Goal: Check status: Check status

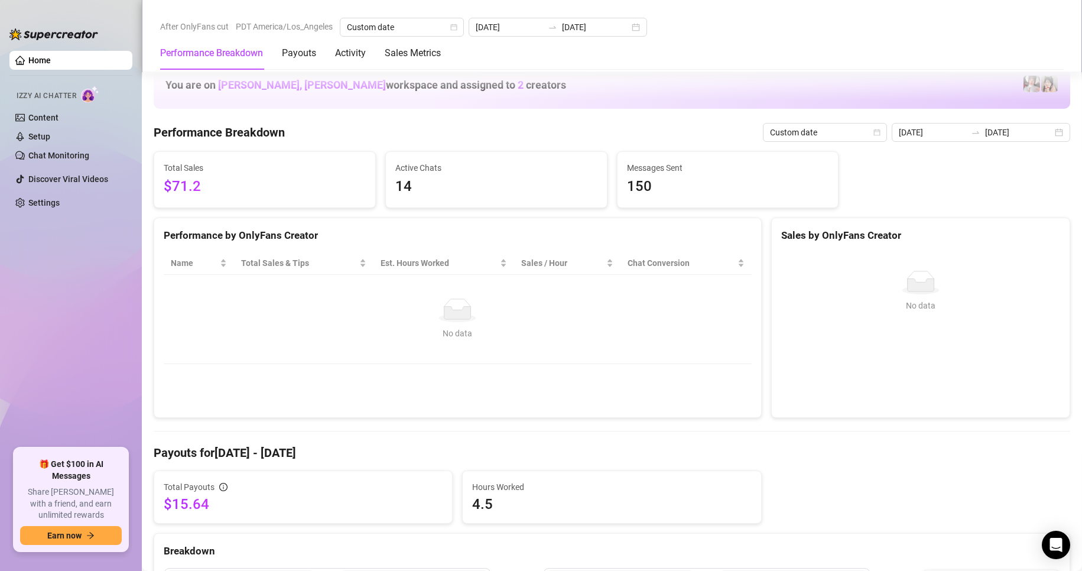
click at [626, 31] on div "[DATE] [DATE]" at bounding box center [557, 27] width 178 height 19
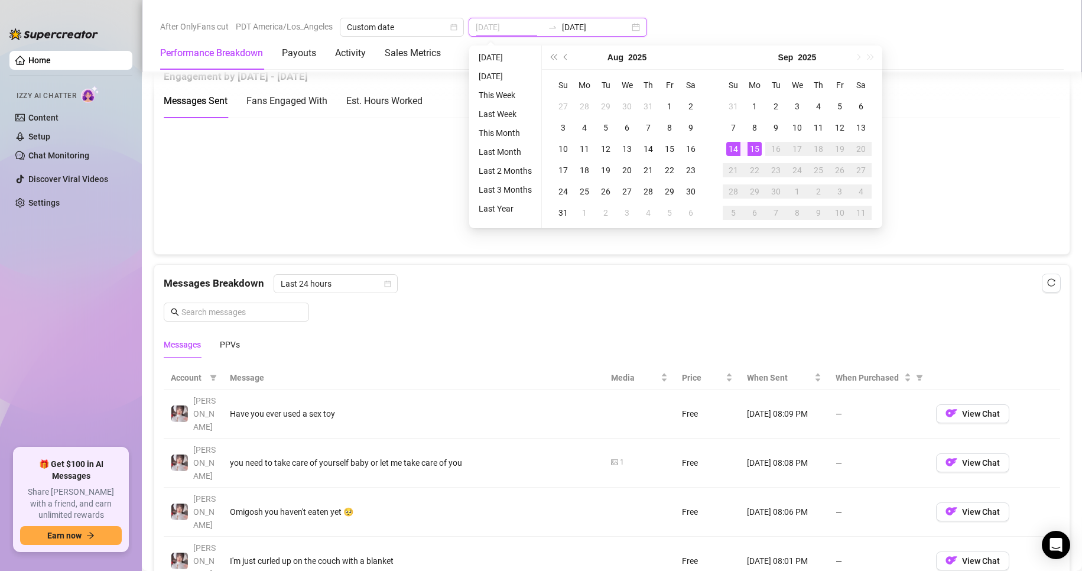
type input "[DATE]"
click at [756, 149] on div "15" at bounding box center [754, 149] width 14 height 14
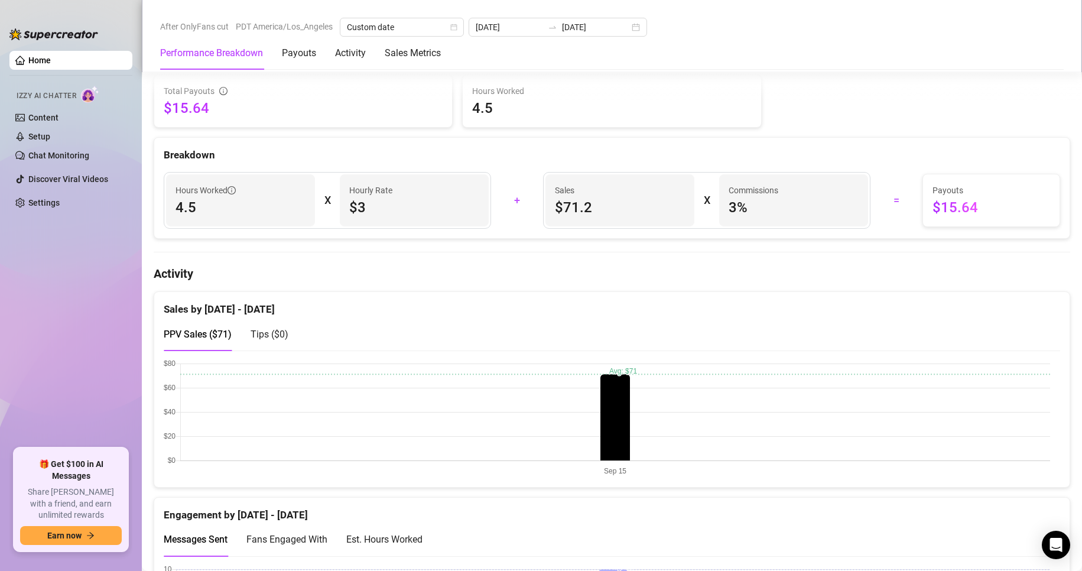
scroll to position [398, 0]
click at [259, 335] on span "Tips ( $0 )" at bounding box center [269, 332] width 38 height 11
click at [204, 335] on span "PPV Sales ( $71 )" at bounding box center [198, 332] width 68 height 11
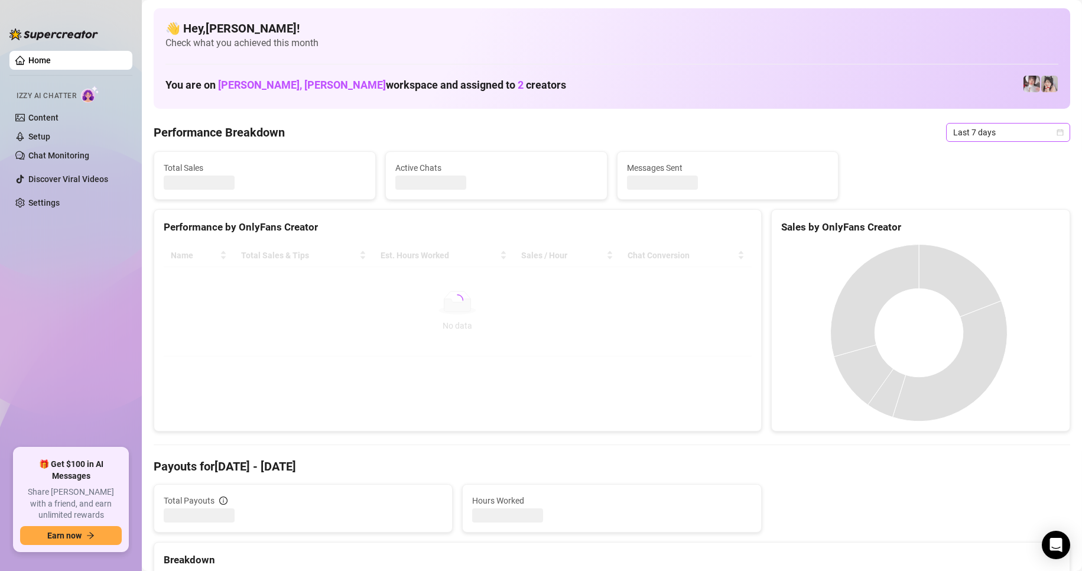
click at [1000, 138] on span "Last 7 days" at bounding box center [1008, 132] width 110 height 18
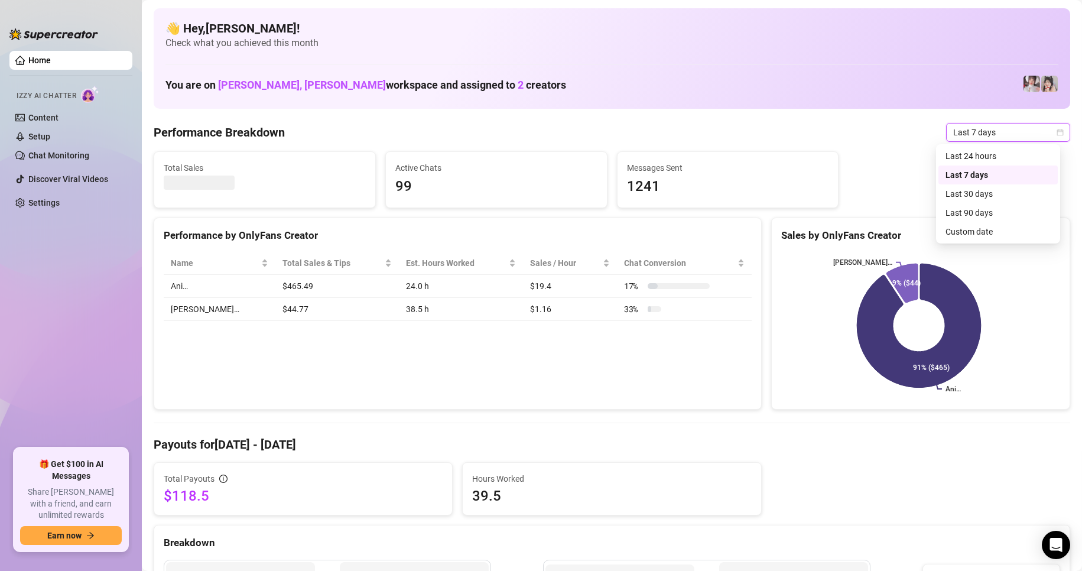
click at [1000, 138] on span "Last 7 days" at bounding box center [1008, 132] width 110 height 18
click at [957, 233] on div "Custom date" at bounding box center [997, 231] width 105 height 13
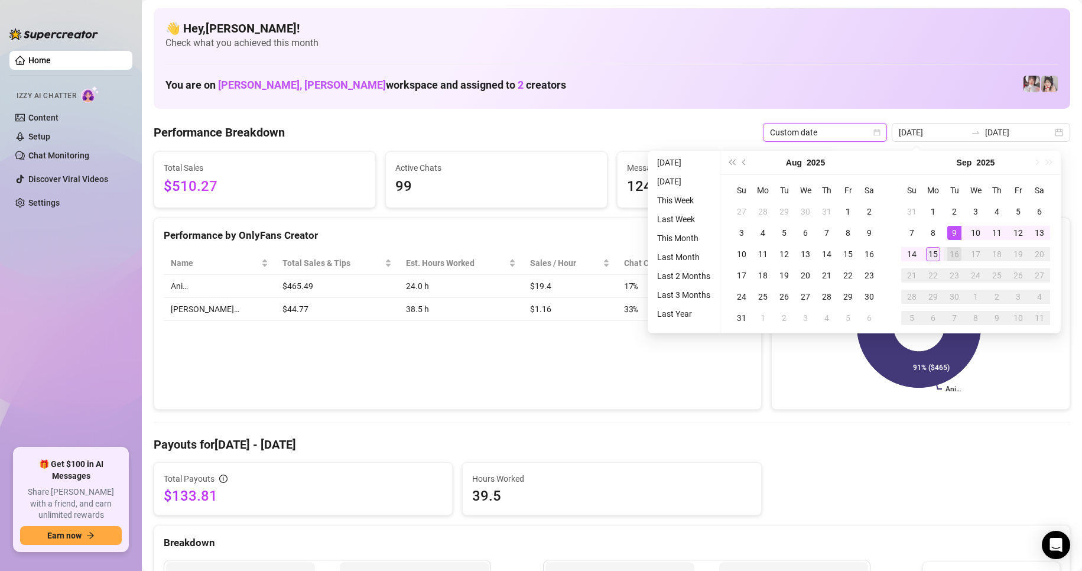
type input "[DATE]"
click at [933, 255] on div "15" at bounding box center [933, 254] width 14 height 14
type input "[DATE]"
click at [932, 255] on div "15" at bounding box center [933, 254] width 14 height 14
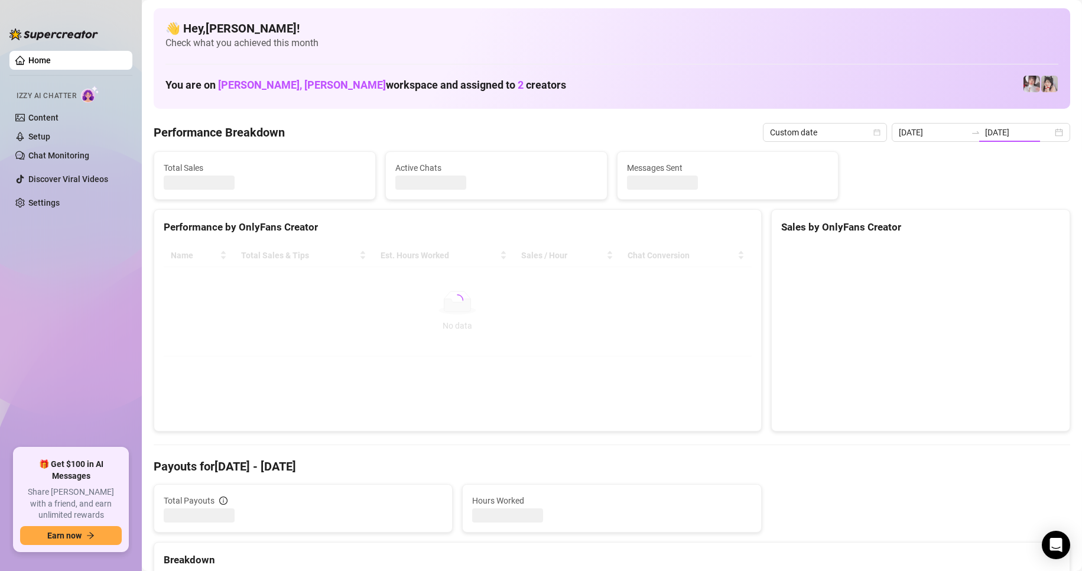
type input "[DATE]"
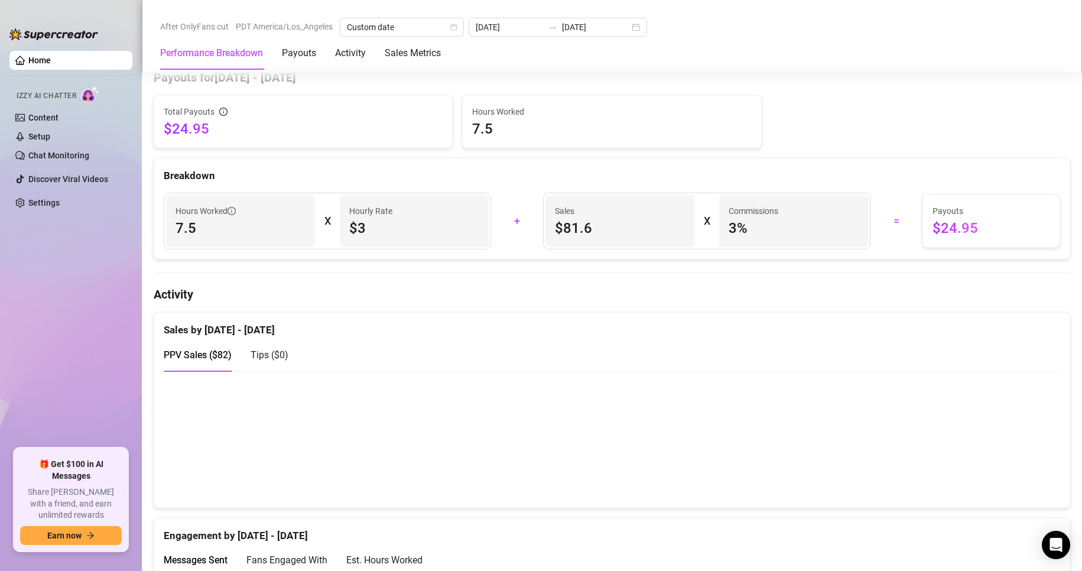
scroll to position [367, 0]
